Goal: Find specific page/section: Find specific page/section

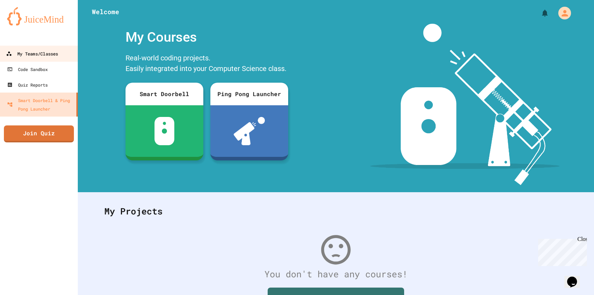
click at [49, 55] on div "My Teams/Classes" at bounding box center [32, 53] width 52 height 9
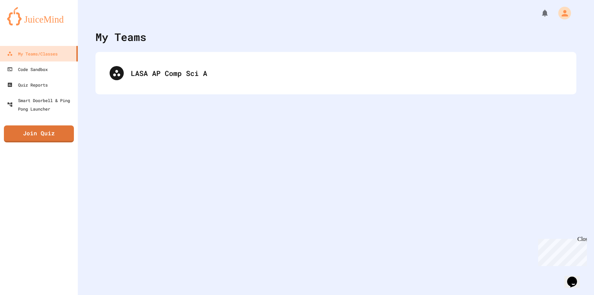
click at [183, 98] on div "My Teams LASA AP Comp Sci A" at bounding box center [336, 147] width 516 height 295
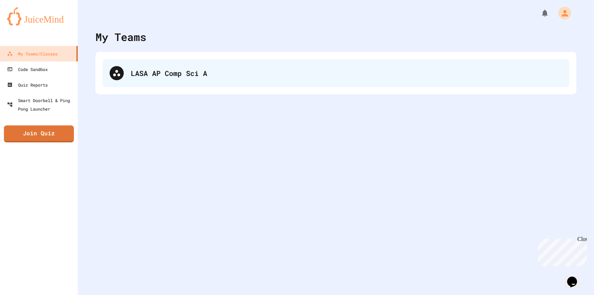
click at [179, 82] on div "LASA AP Comp Sci A" at bounding box center [335, 73] width 466 height 28
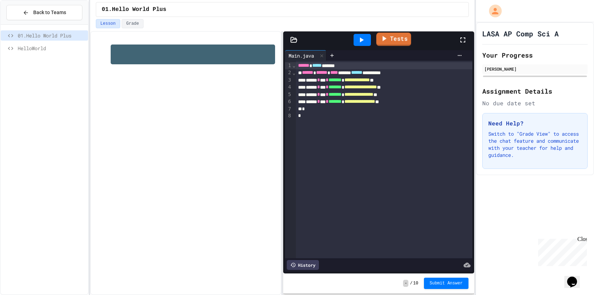
click at [388, 38] on icon at bounding box center [383, 38] width 8 height 9
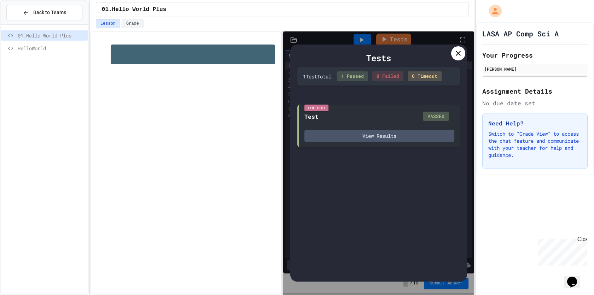
click at [459, 57] on icon at bounding box center [458, 53] width 8 height 8
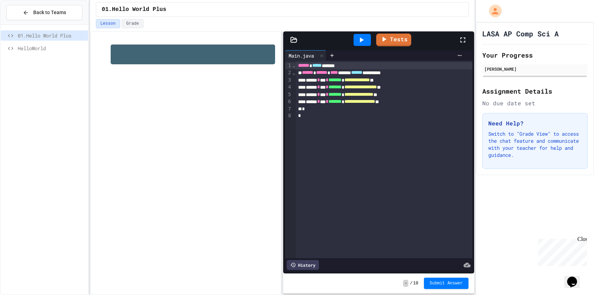
click at [44, 45] on span "HelloWorld" at bounding box center [51, 48] width 67 height 7
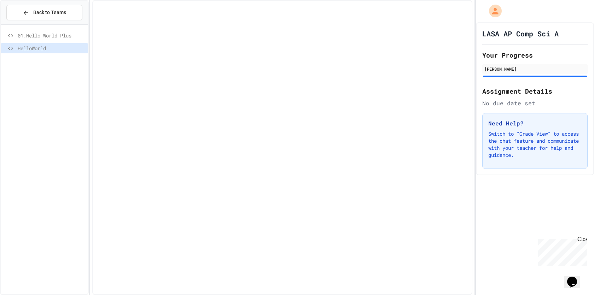
click at [45, 33] on span "01.Hello World Plus" at bounding box center [51, 35] width 67 height 7
